Goal: Information Seeking & Learning: Learn about a topic

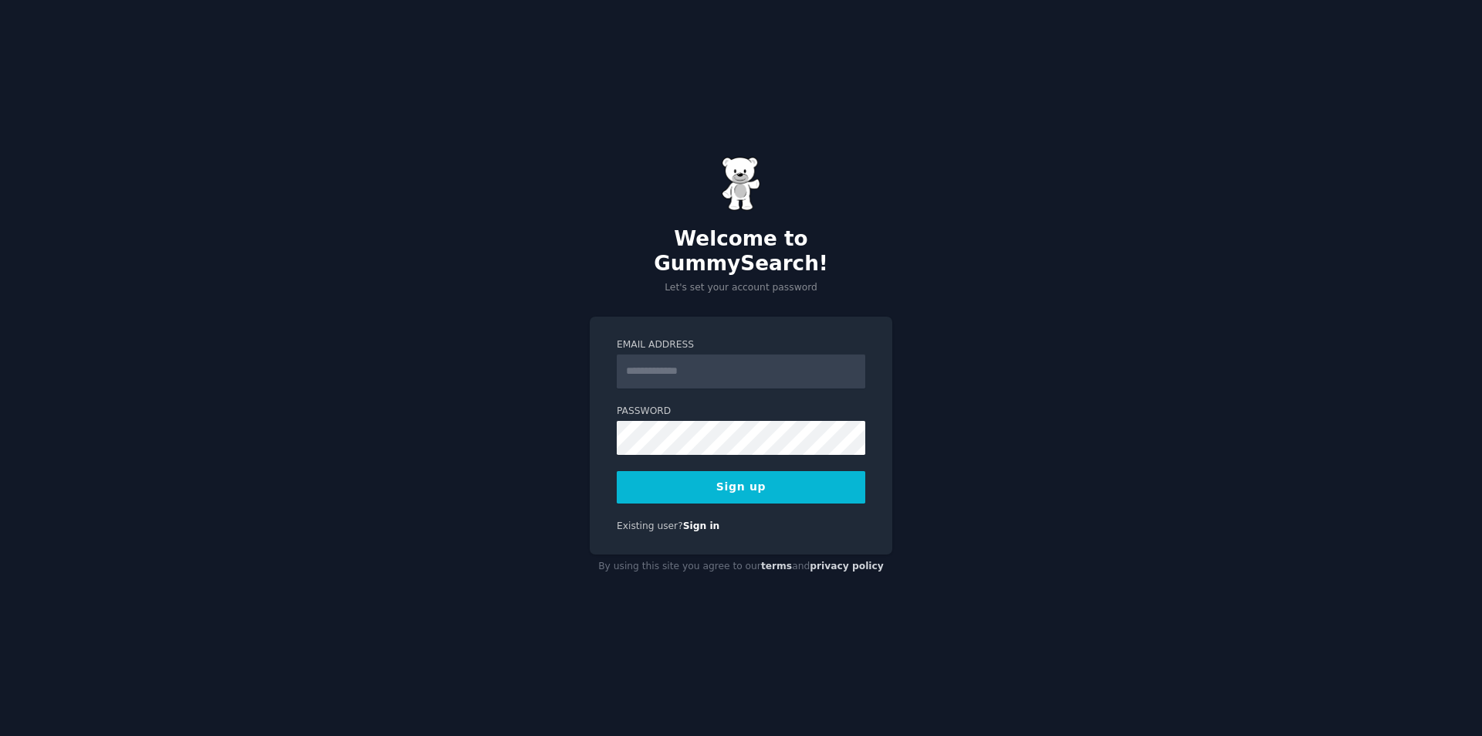
click at [701, 364] on input "Email Address" at bounding box center [741, 371] width 249 height 34
type input "**********"
click at [723, 471] on button "Sign up" at bounding box center [741, 487] width 249 height 32
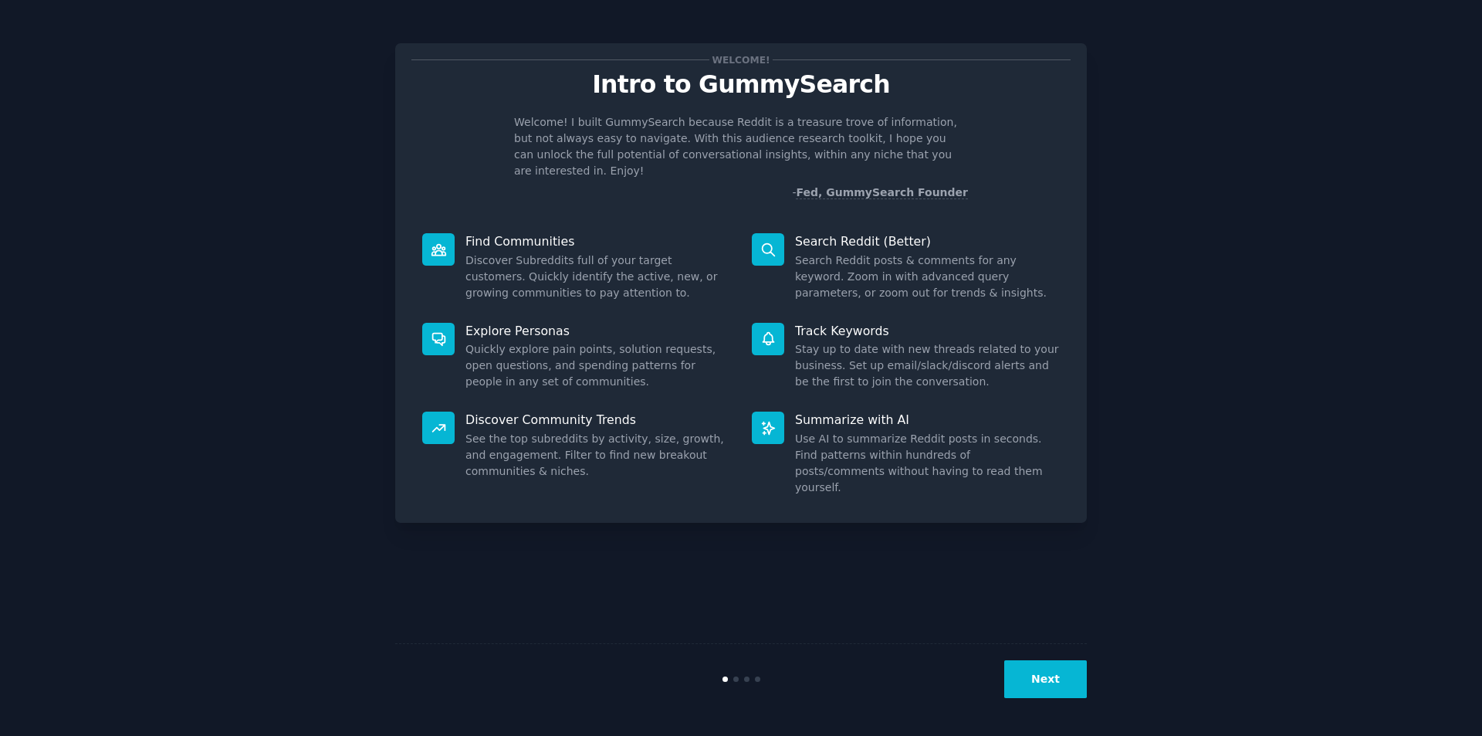
click at [1069, 678] on button "Next" at bounding box center [1045, 679] width 83 height 38
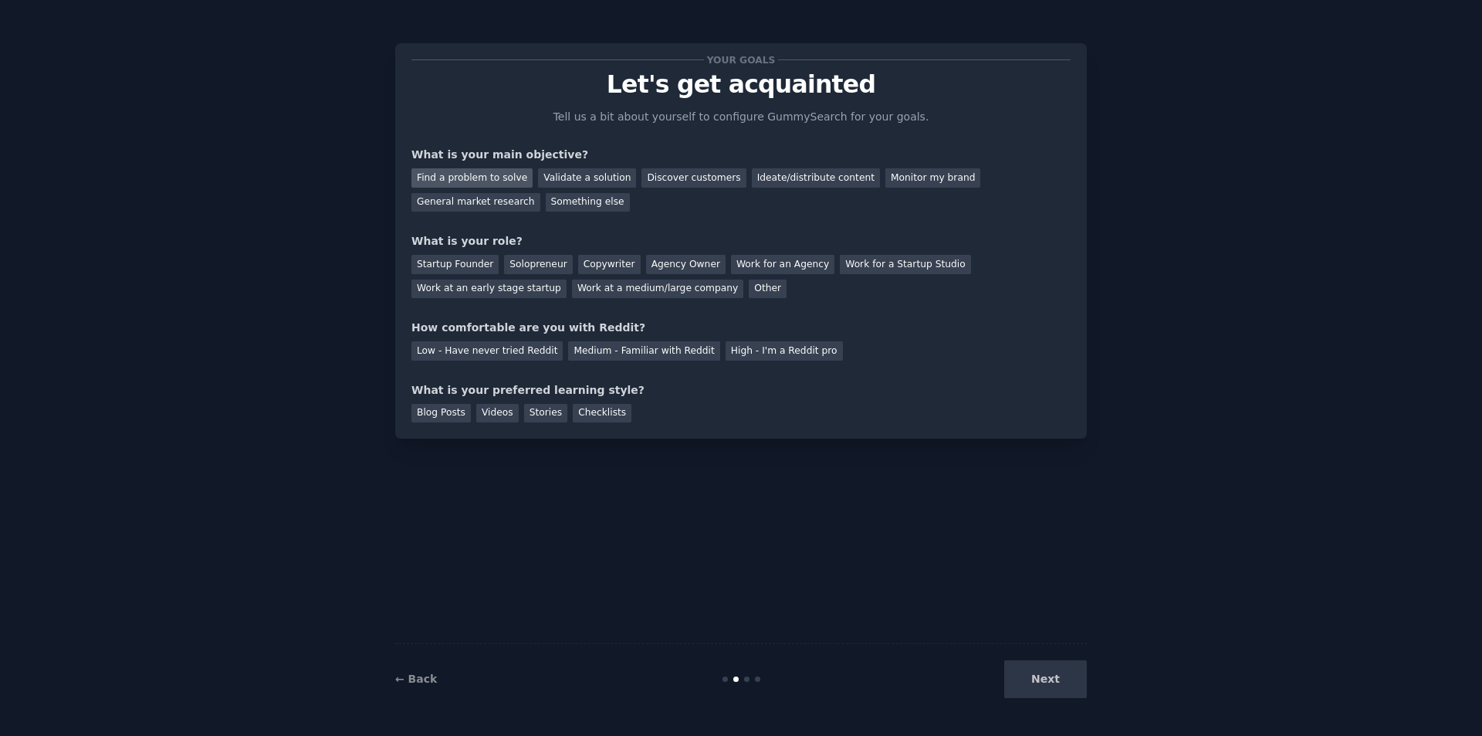
click at [490, 179] on div "Find a problem to solve" at bounding box center [471, 177] width 121 height 19
click at [471, 266] on div "Startup Founder" at bounding box center [454, 264] width 87 height 19
click at [573, 353] on div "Medium - Familiar with Reddit" at bounding box center [643, 350] width 151 height 19
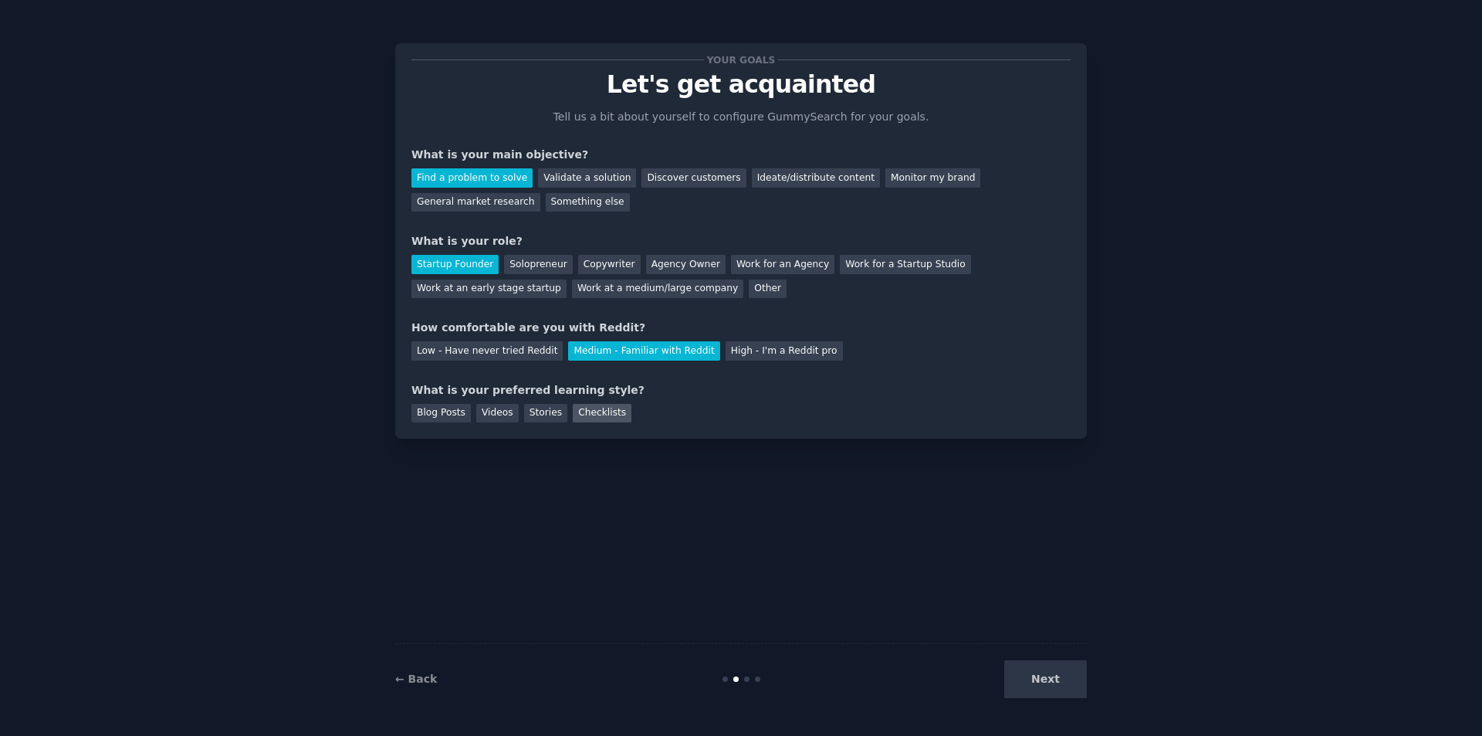
click at [573, 411] on div "Checklists" at bounding box center [602, 413] width 59 height 19
click at [544, 411] on div "Stories" at bounding box center [545, 413] width 43 height 19
click at [1071, 677] on button "Next" at bounding box center [1045, 679] width 83 height 38
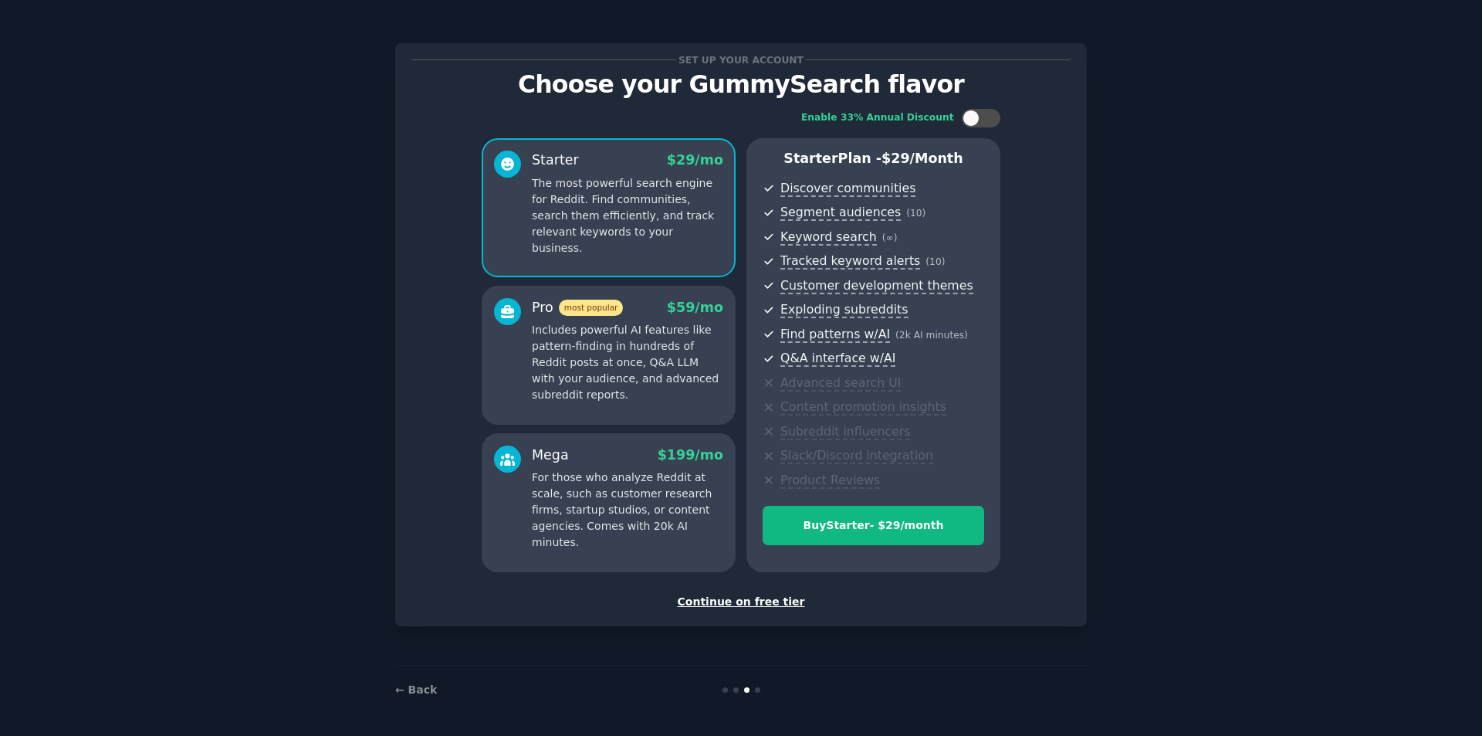
click at [773, 606] on div "Continue on free tier" at bounding box center [740, 602] width 659 height 16
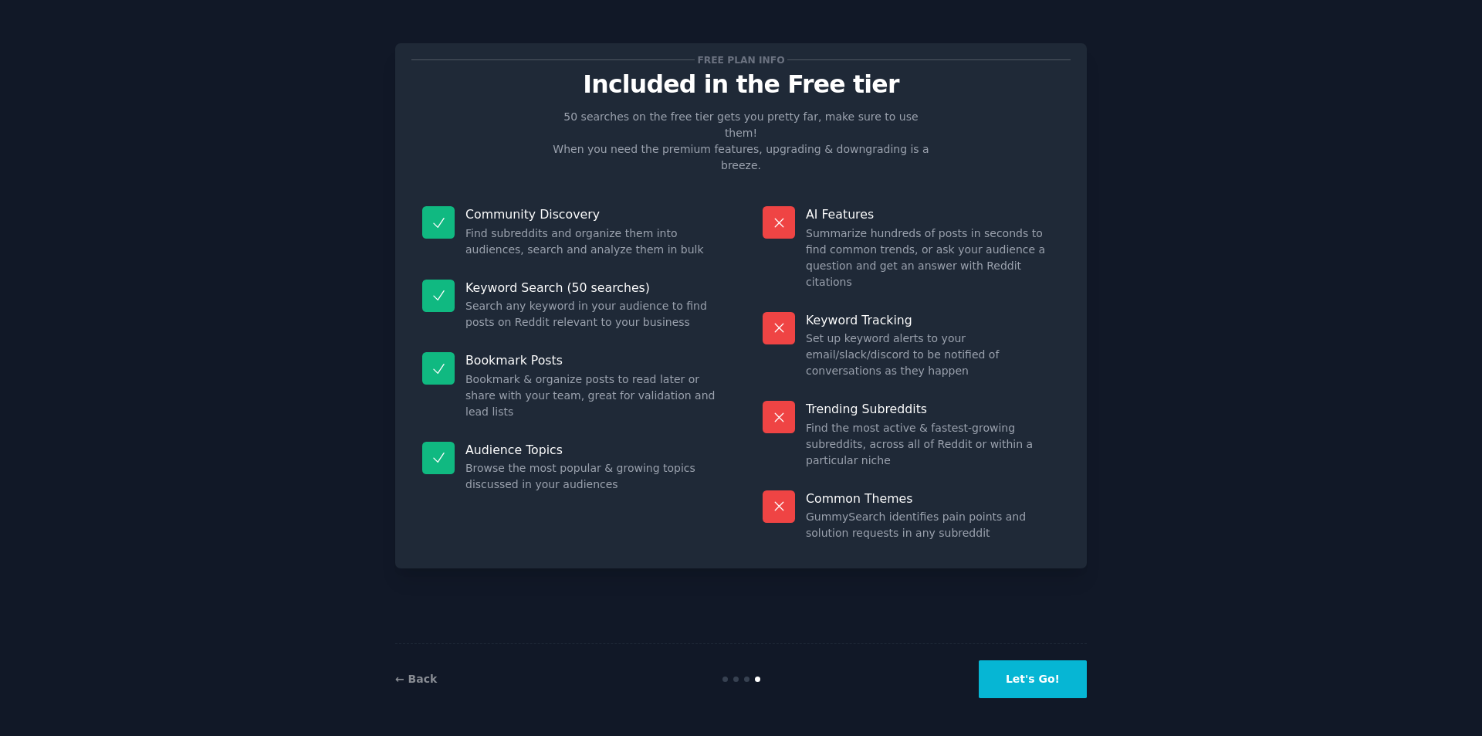
click at [1056, 675] on button "Let's Go!" at bounding box center [1033, 679] width 108 height 38
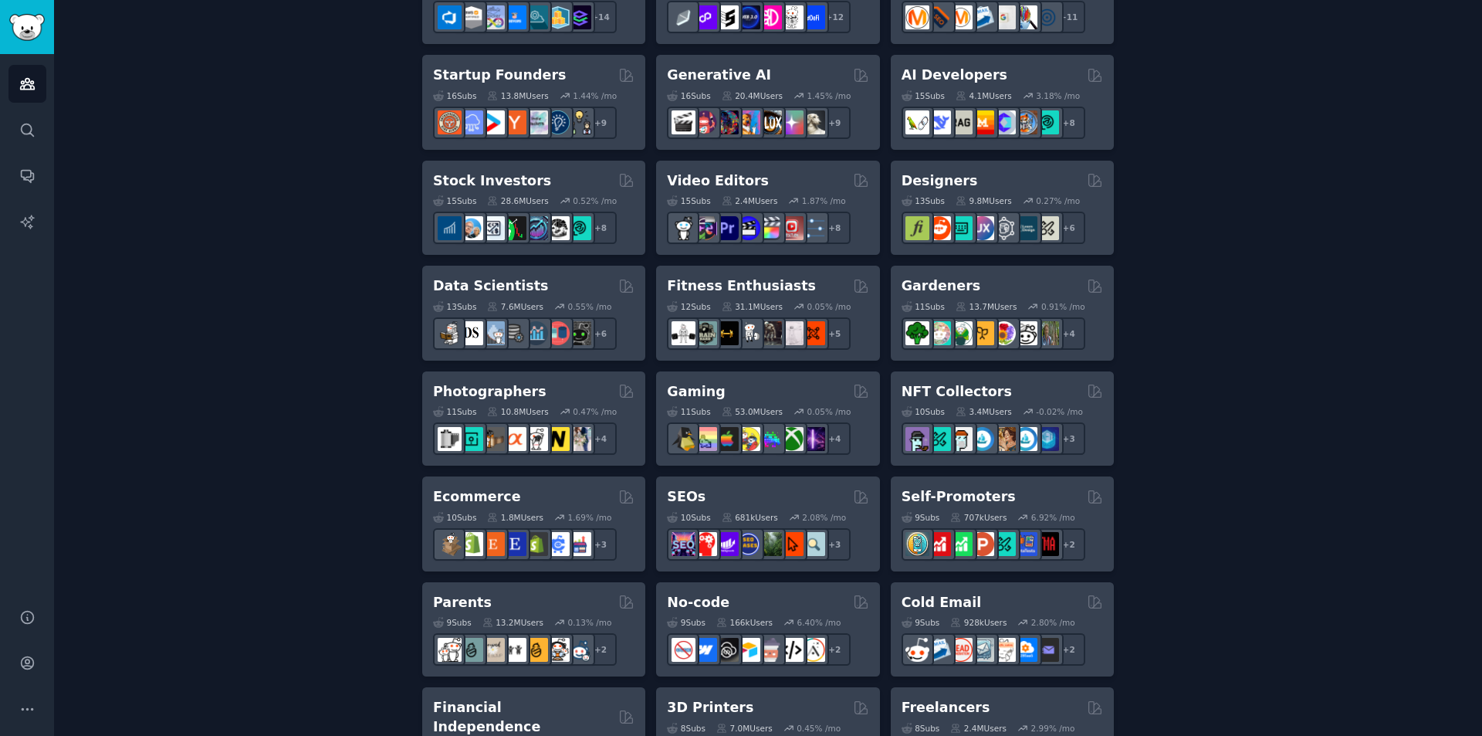
scroll to position [463, 0]
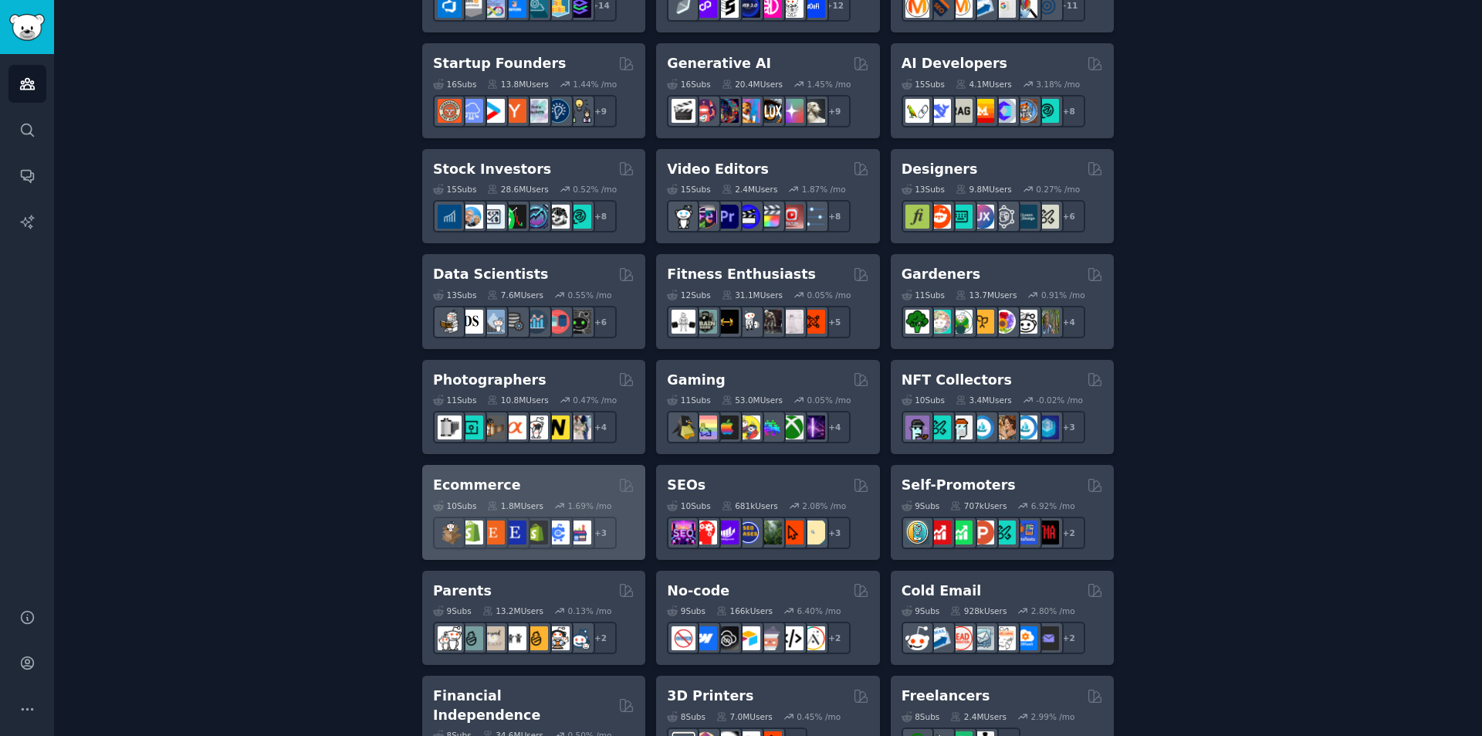
click at [516, 477] on div "Ecommerce" at bounding box center [533, 484] width 201 height 19
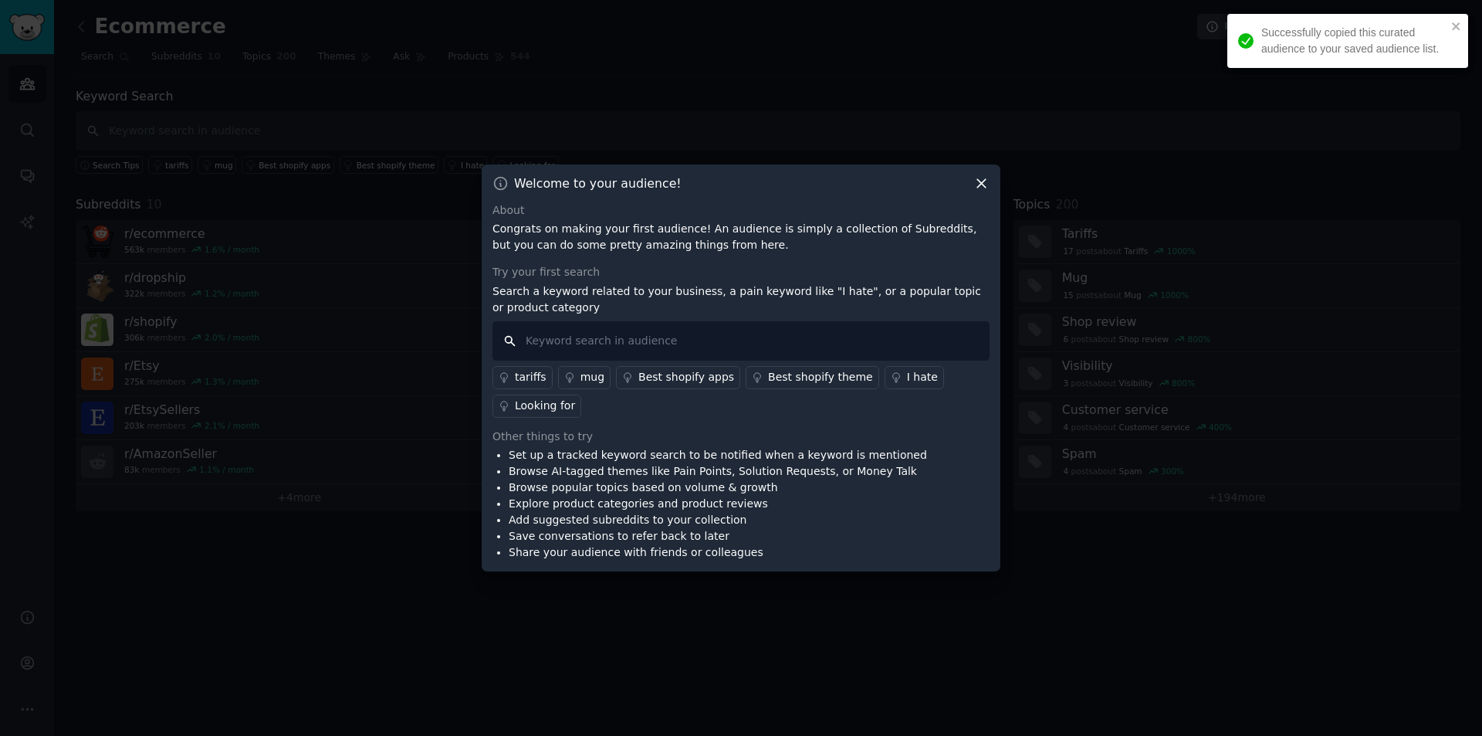
click at [627, 343] on input "text" at bounding box center [740, 340] width 497 height 39
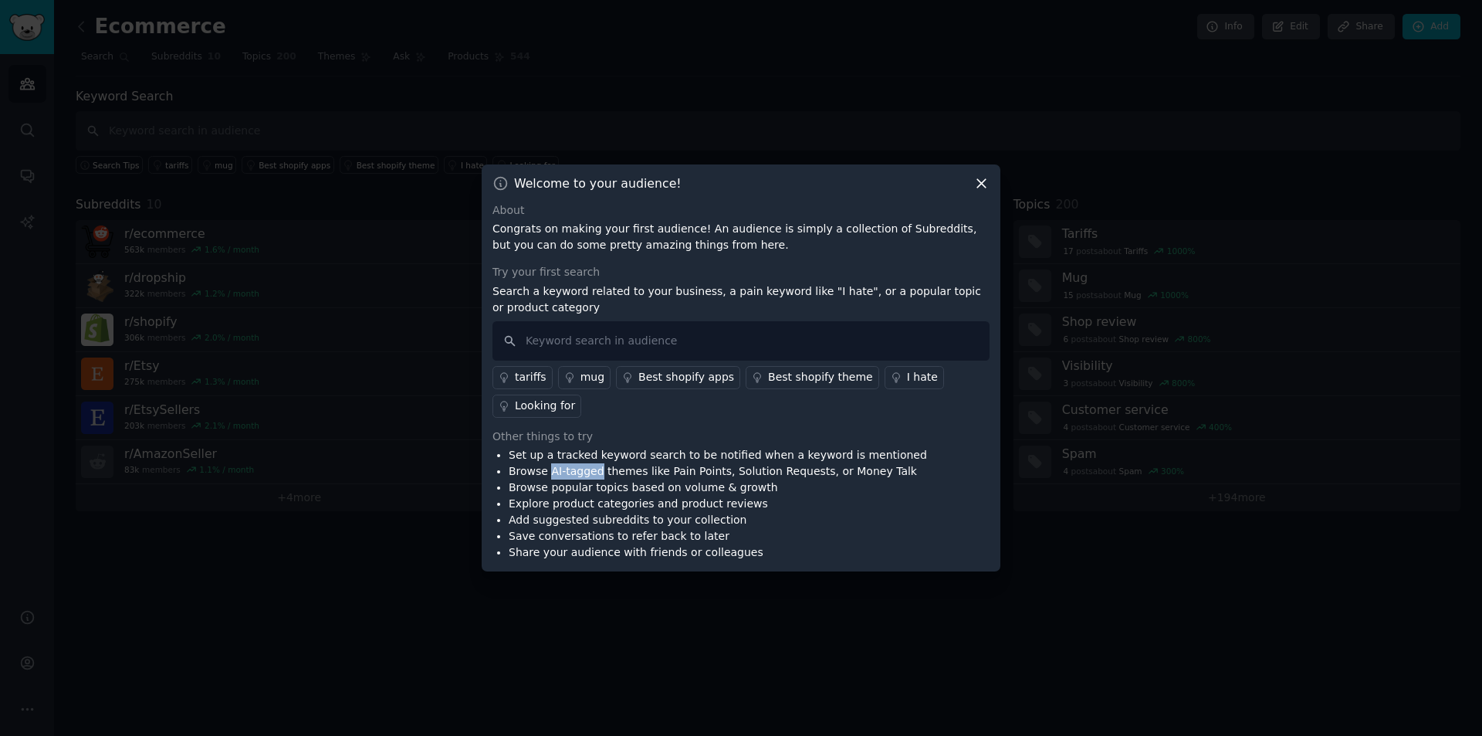
drag, startPoint x: 546, startPoint y: 471, endPoint x: 592, endPoint y: 470, distance: 46.3
click at [592, 470] on li "Browse AI-tagged themes like Pain Points, Solution Requests, or Money Talk" at bounding box center [718, 471] width 418 height 16
click at [634, 338] on input "text" at bounding box center [740, 340] width 497 height 39
type input "AI Solution Requests"
